Goal: Transaction & Acquisition: Purchase product/service

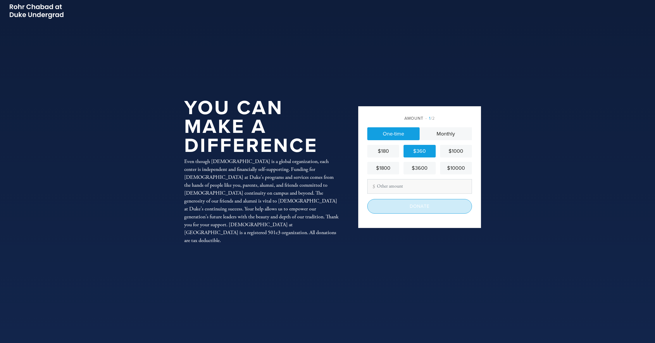
click at [423, 208] on input "Donate" at bounding box center [420, 206] width 105 height 15
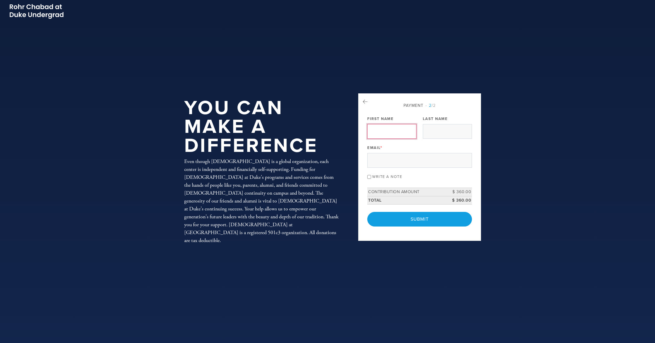
click at [379, 137] on input "First Name" at bounding box center [392, 131] width 49 height 15
type input "[PERSON_NAME] & [PERSON_NAME]"
click at [459, 133] on input "Last Name" at bounding box center [447, 131] width 49 height 15
type input "Senders"
click at [424, 161] on input "Email *" at bounding box center [420, 160] width 105 height 15
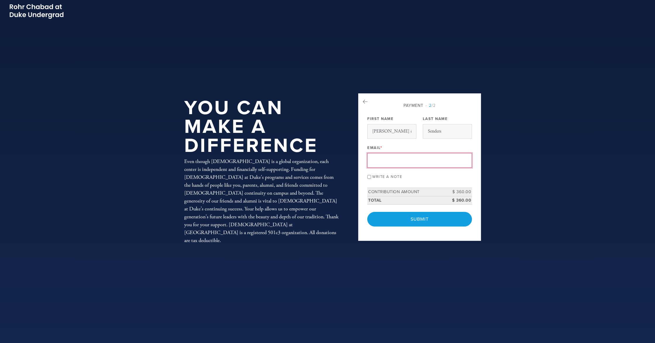
type input "[EMAIL_ADDRESS][DOMAIN_NAME]"
click at [372, 176] on div "Write a note" at bounding box center [420, 176] width 105 height 8
click at [369, 178] on input "Write a note" at bounding box center [370, 177] width 4 height 4
checkbox input "true"
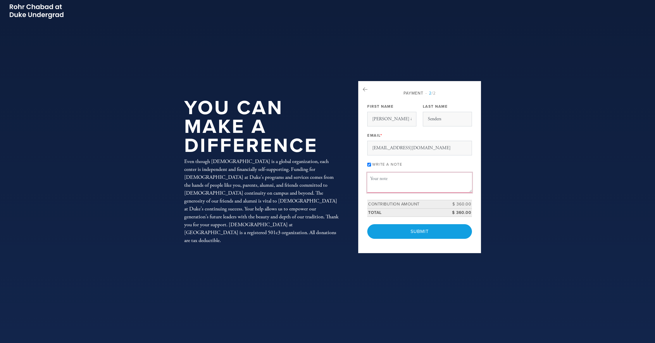
click at [389, 180] on textarea "Message or dedication" at bounding box center [420, 183] width 105 height 20
type textarea "Wishing everyone a sweet, healthy and peaceful new year. L'[PERSON_NAME] [PERSO…"
